Goal: Find specific page/section: Find specific page/section

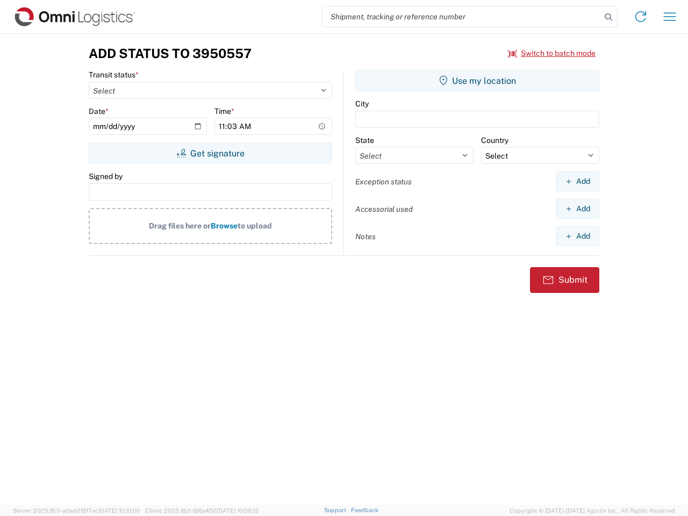
click at [462, 17] on input "search" at bounding box center [462, 16] width 278 height 20
click at [609, 17] on icon at bounding box center [608, 17] width 15 height 15
click at [641, 17] on icon at bounding box center [640, 16] width 17 height 17
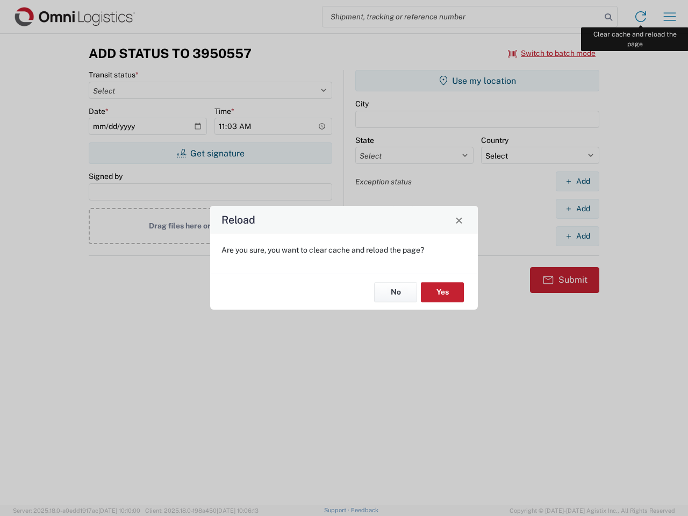
click at [670, 17] on div "Reload Are you sure, you want to clear cache and reload the page? No Yes" at bounding box center [344, 258] width 688 height 516
click at [552, 53] on div "Reload Are you sure, you want to clear cache and reload the page? No Yes" at bounding box center [344, 258] width 688 height 516
click at [210, 153] on div "Reload Are you sure, you want to clear cache and reload the page? No Yes" at bounding box center [344, 258] width 688 height 516
click at [477, 81] on div "Reload Are you sure, you want to clear cache and reload the page? No Yes" at bounding box center [344, 258] width 688 height 516
click at [577, 181] on div "Reload Are you sure, you want to clear cache and reload the page? No Yes" at bounding box center [344, 258] width 688 height 516
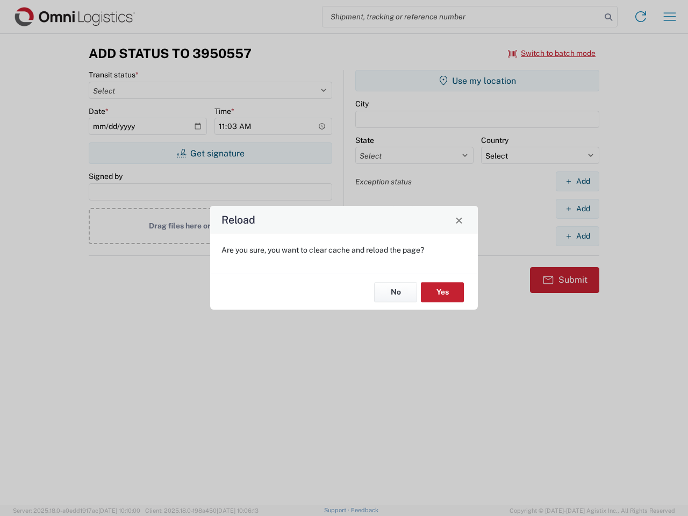
click at [577, 209] on div "Reload Are you sure, you want to clear cache and reload the page? No Yes" at bounding box center [344, 258] width 688 height 516
click at [577, 236] on div "Reload Are you sure, you want to clear cache and reload the page? No Yes" at bounding box center [344, 258] width 688 height 516
